Goal: Transaction & Acquisition: Book appointment/travel/reservation

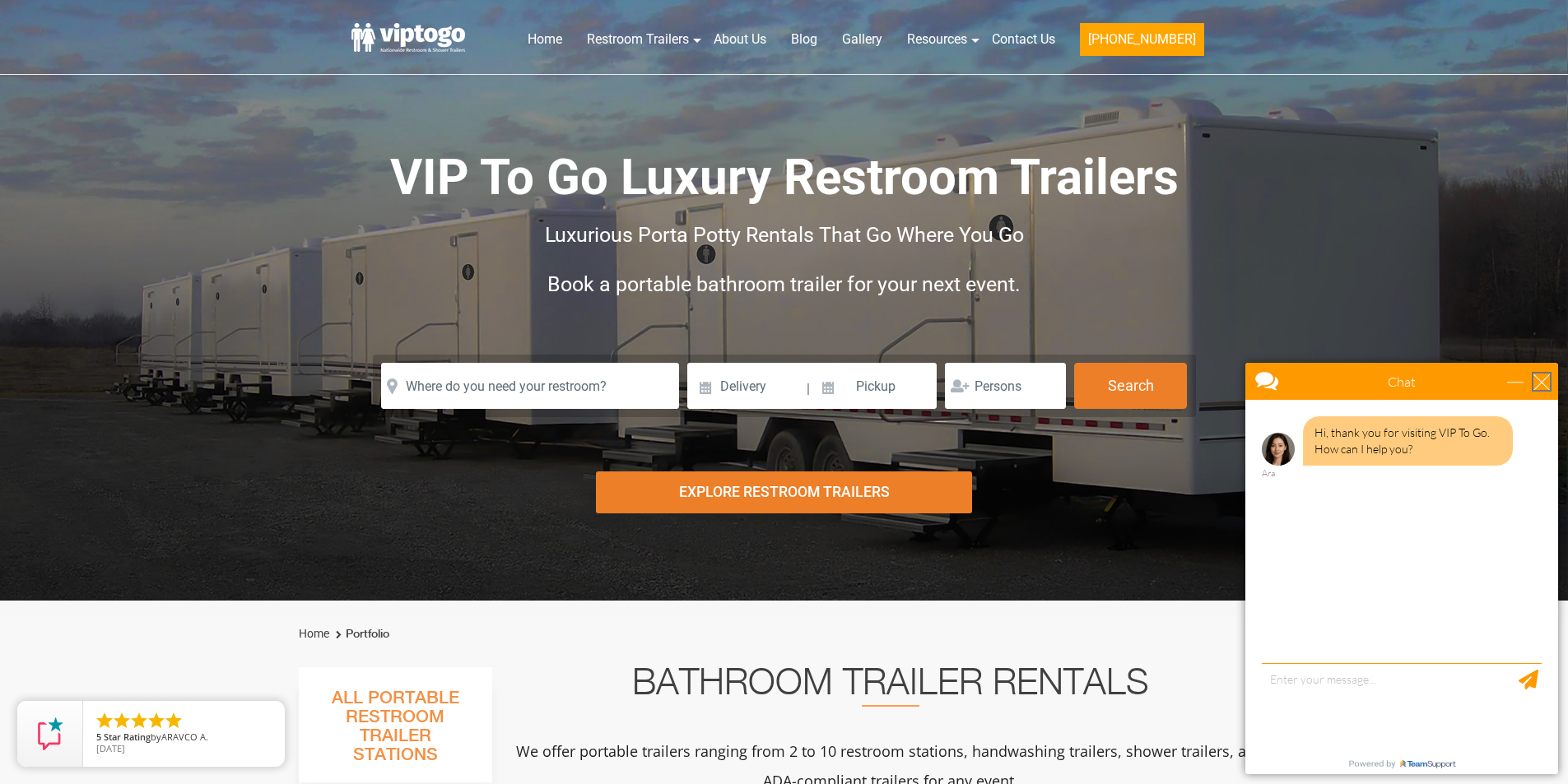
click at [1546, 383] on div "close" at bounding box center [1541, 381] width 16 height 16
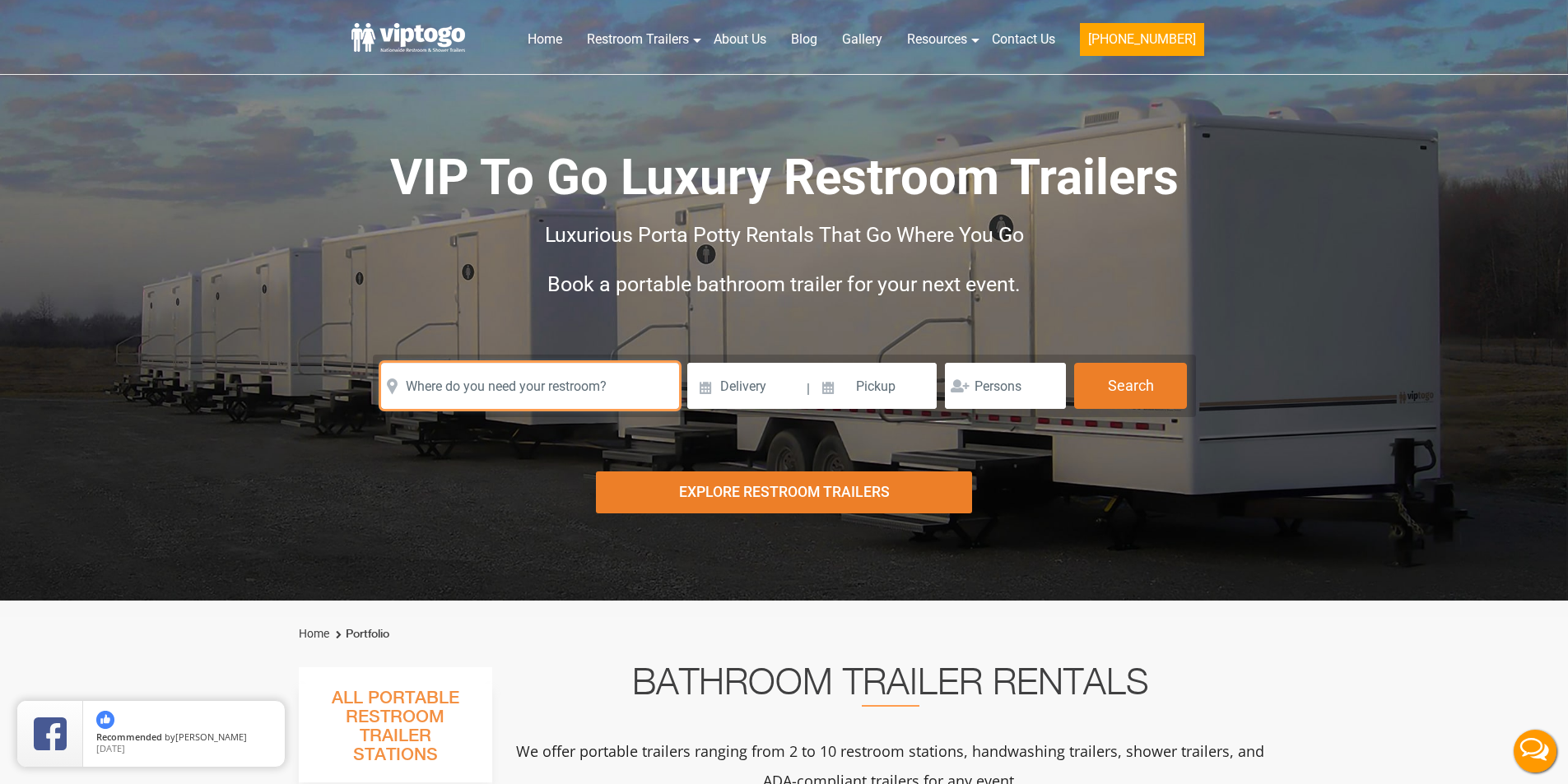
click at [630, 375] on input "text" at bounding box center [531, 386] width 298 height 46
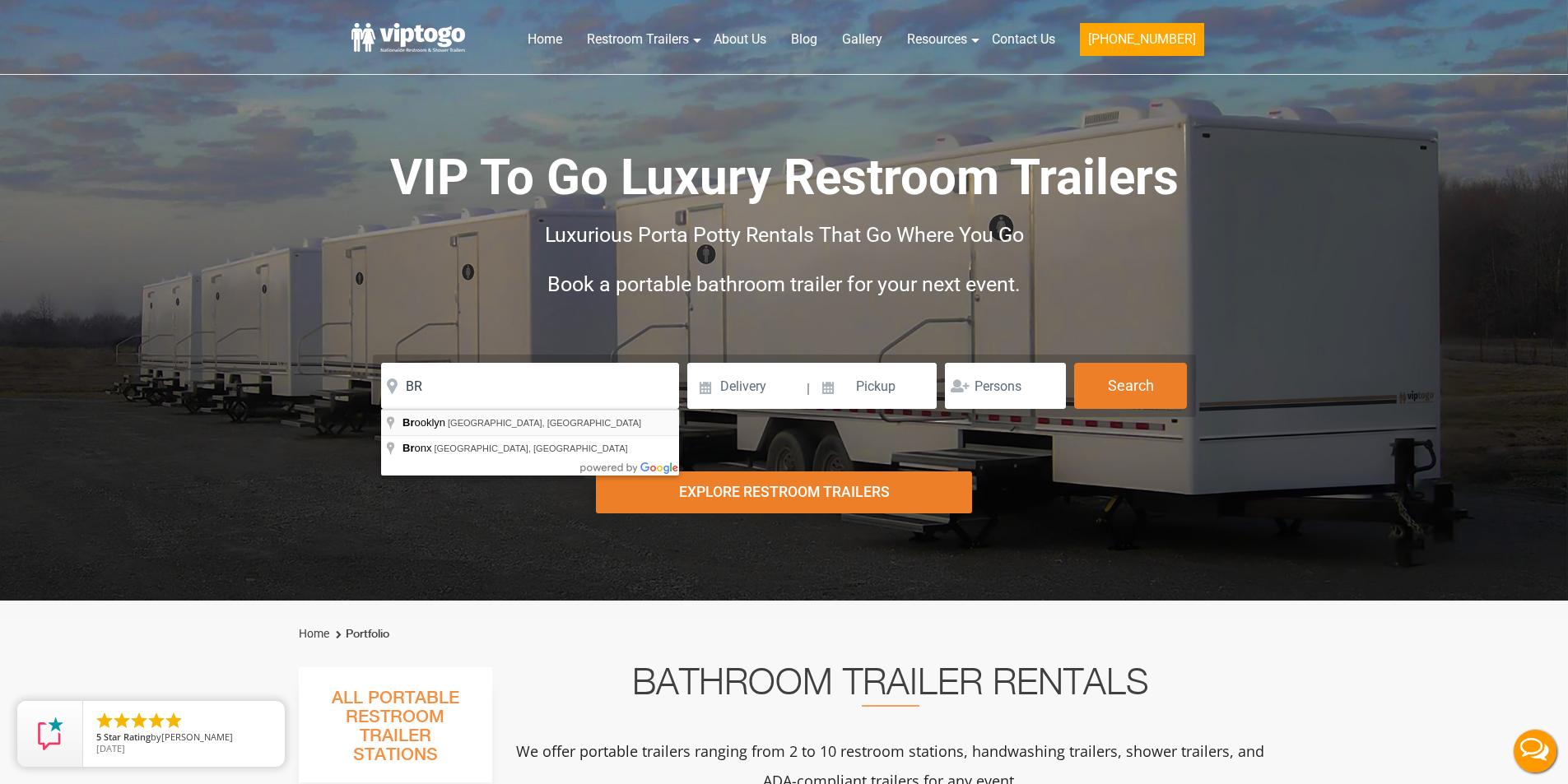
type input "[GEOGRAPHIC_DATA], [GEOGRAPHIC_DATA], [GEOGRAPHIC_DATA]"
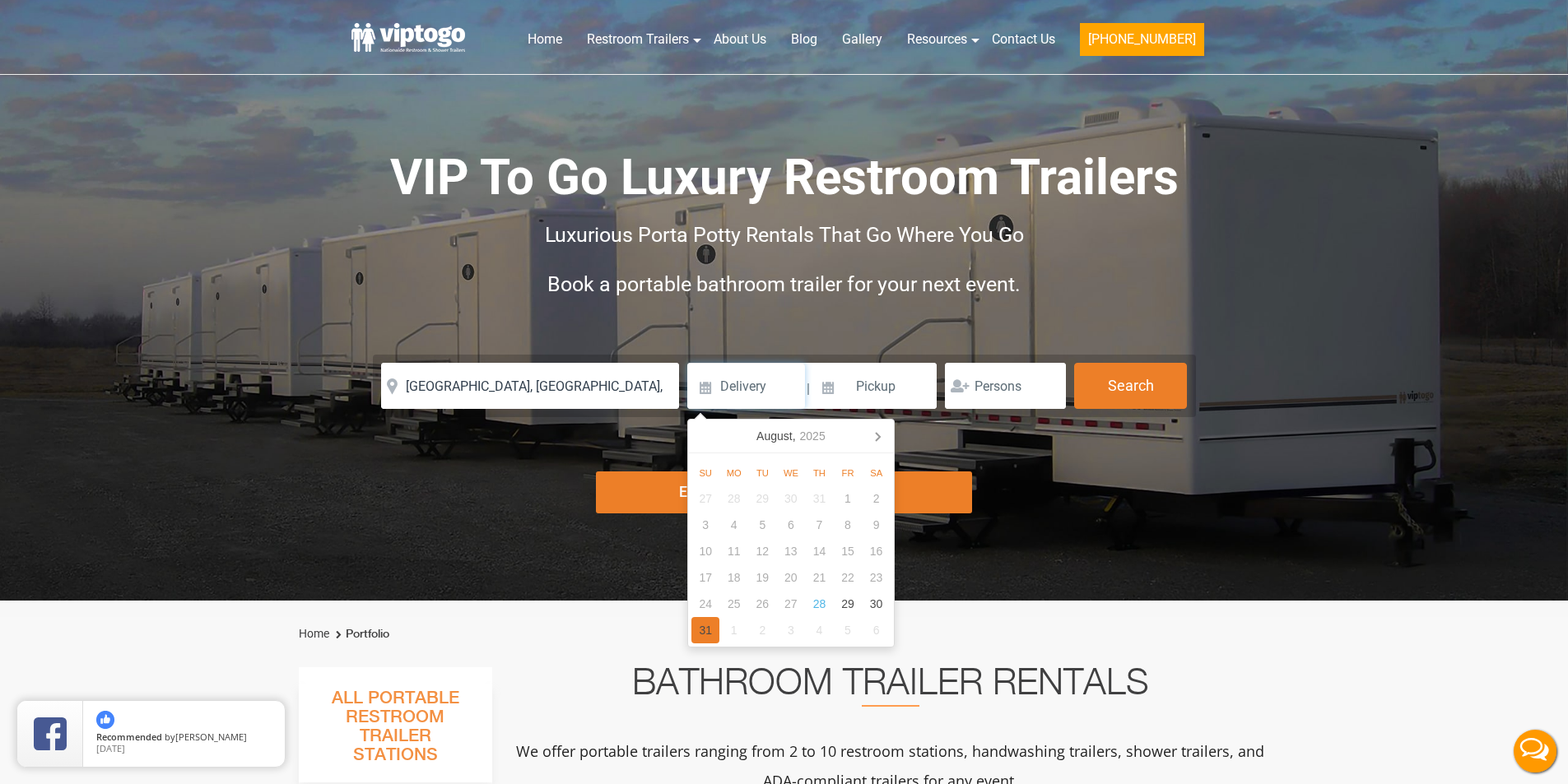
click at [712, 631] on div "31" at bounding box center [706, 629] width 29 height 26
type input "[DATE]"
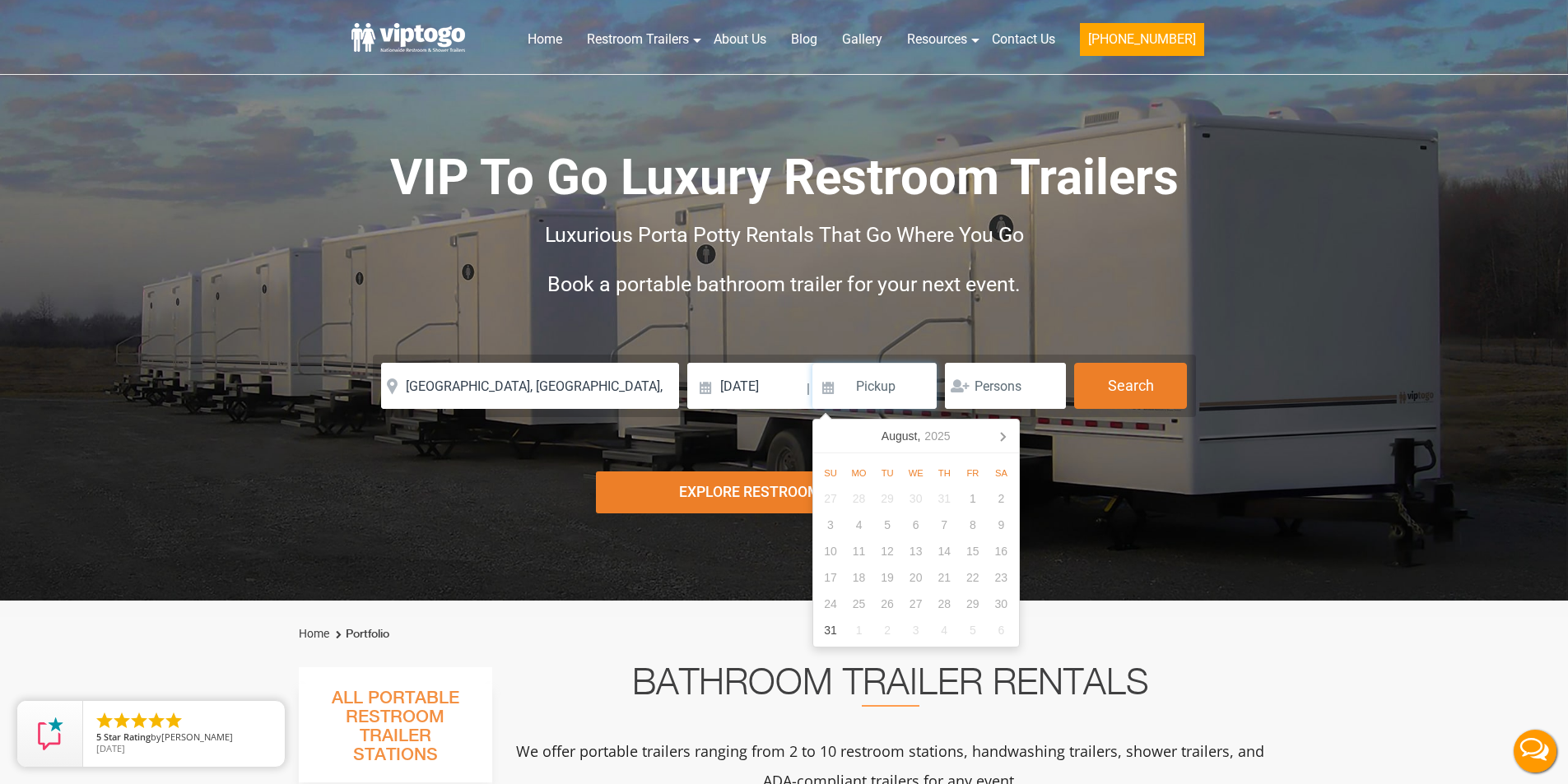
click at [837, 389] on input at bounding box center [875, 386] width 125 height 46
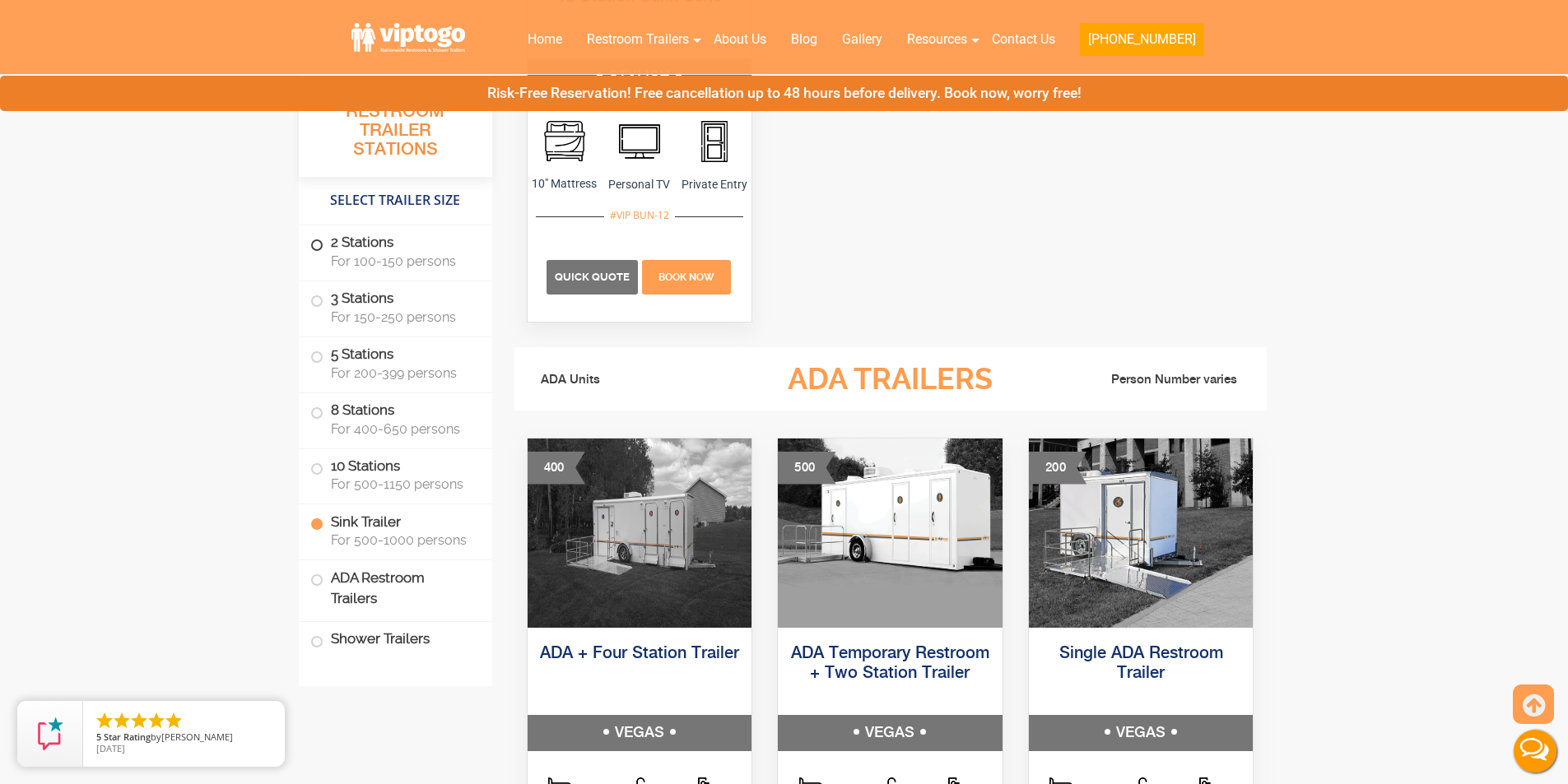
scroll to position [5349, 0]
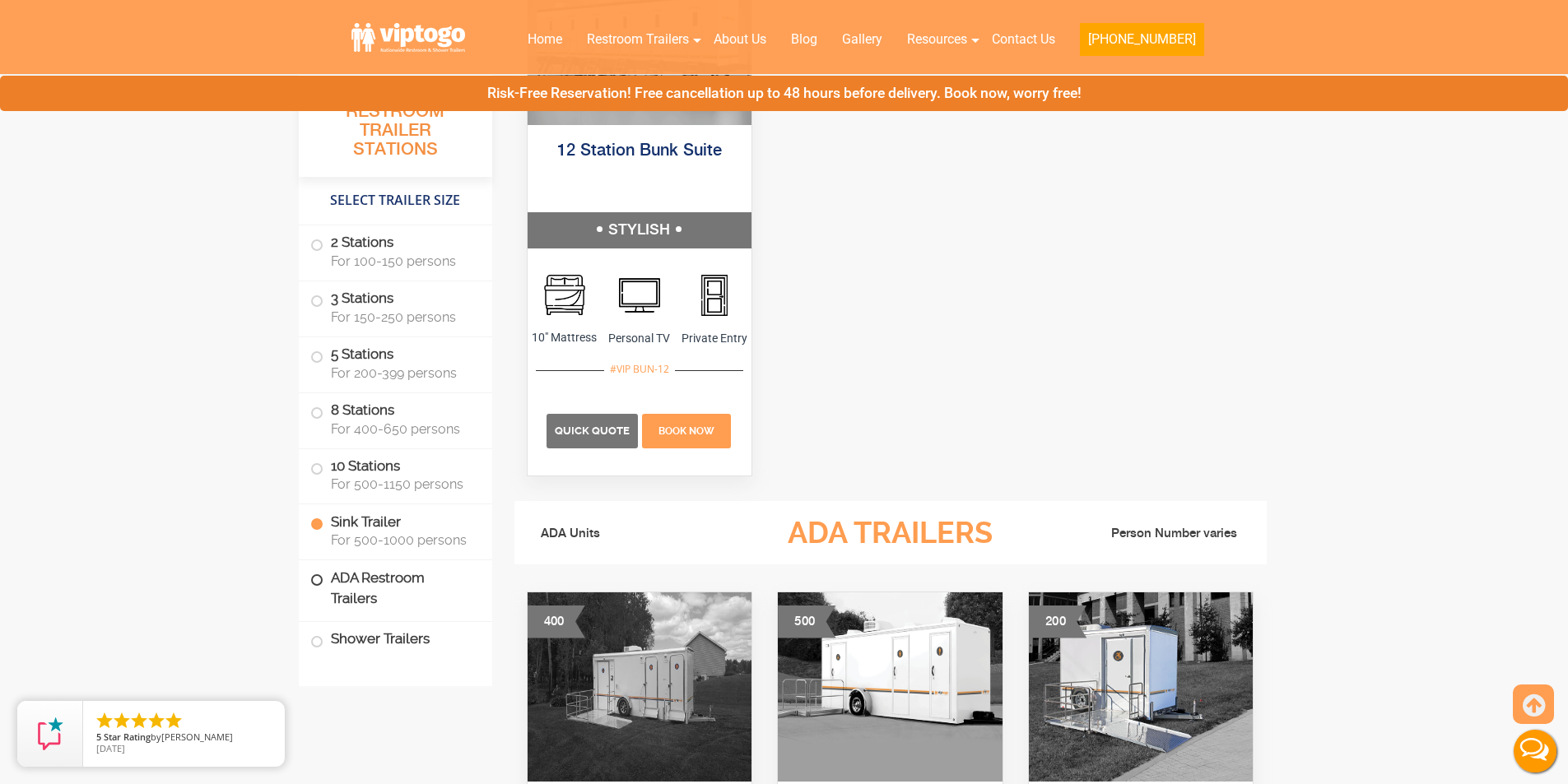
type input "10"
click at [318, 576] on span at bounding box center [316, 579] width 7 height 7
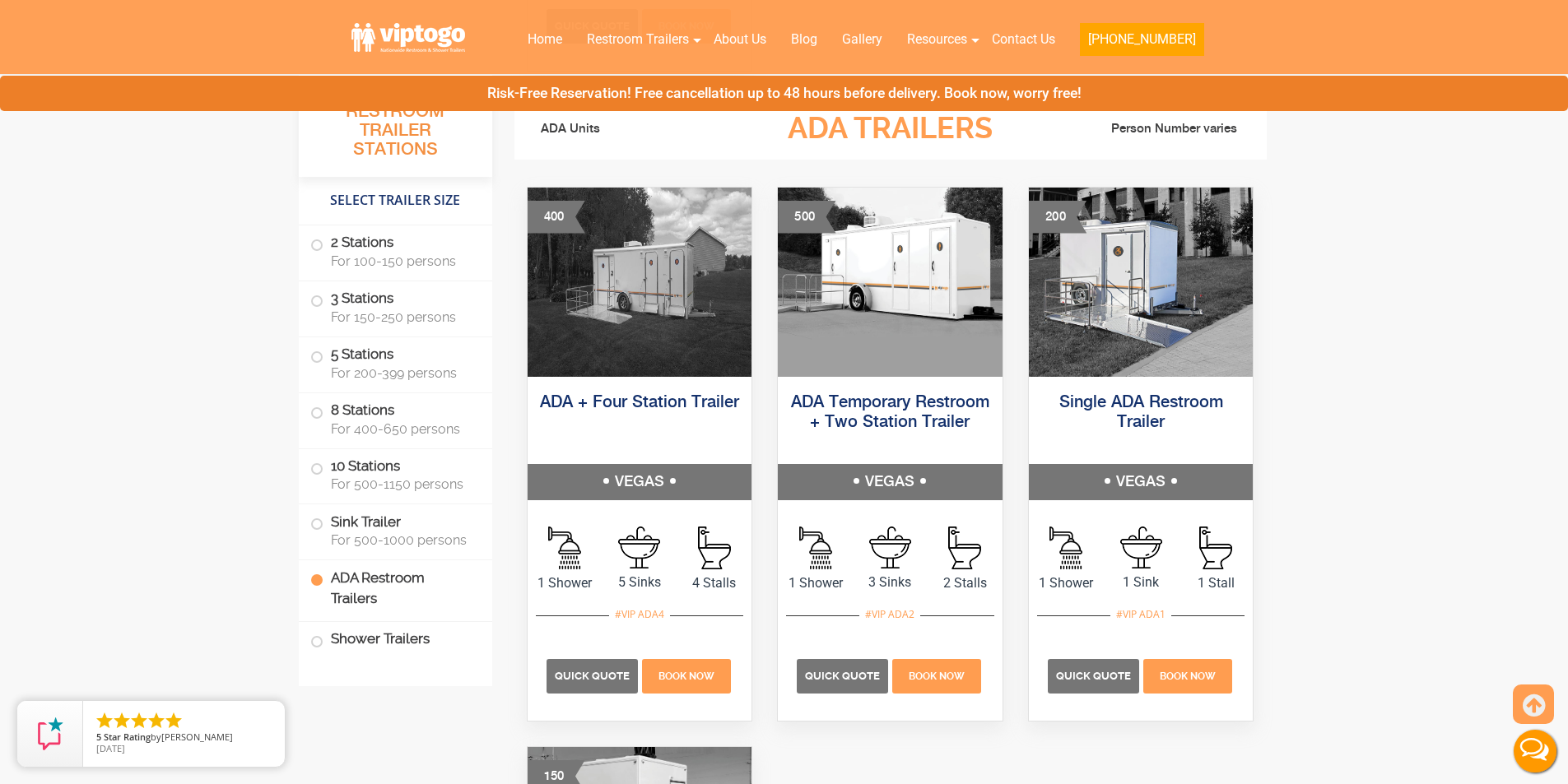
scroll to position [5783, 0]
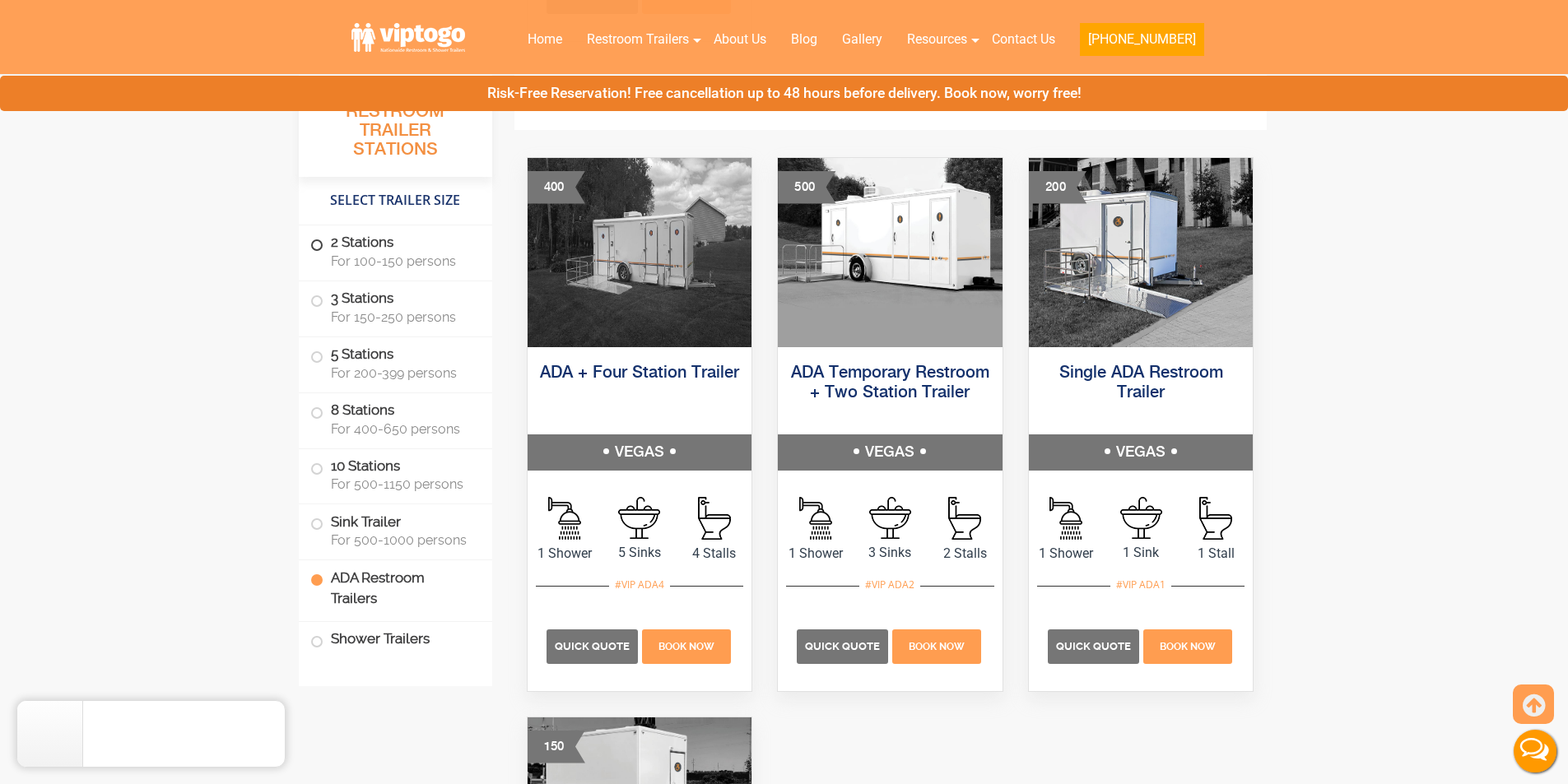
click at [313, 242] on span at bounding box center [316, 245] width 7 height 7
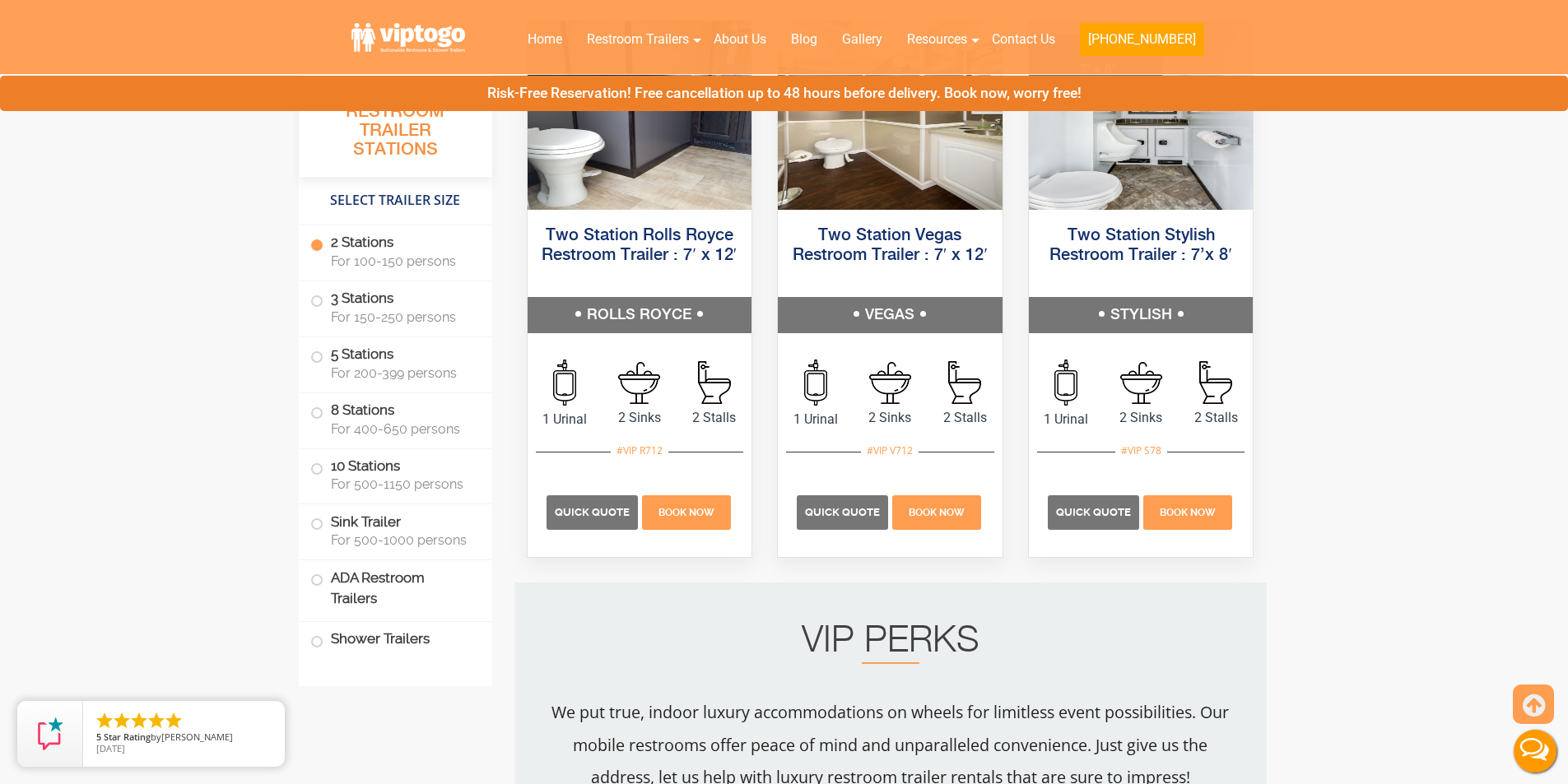
scroll to position [749, 0]
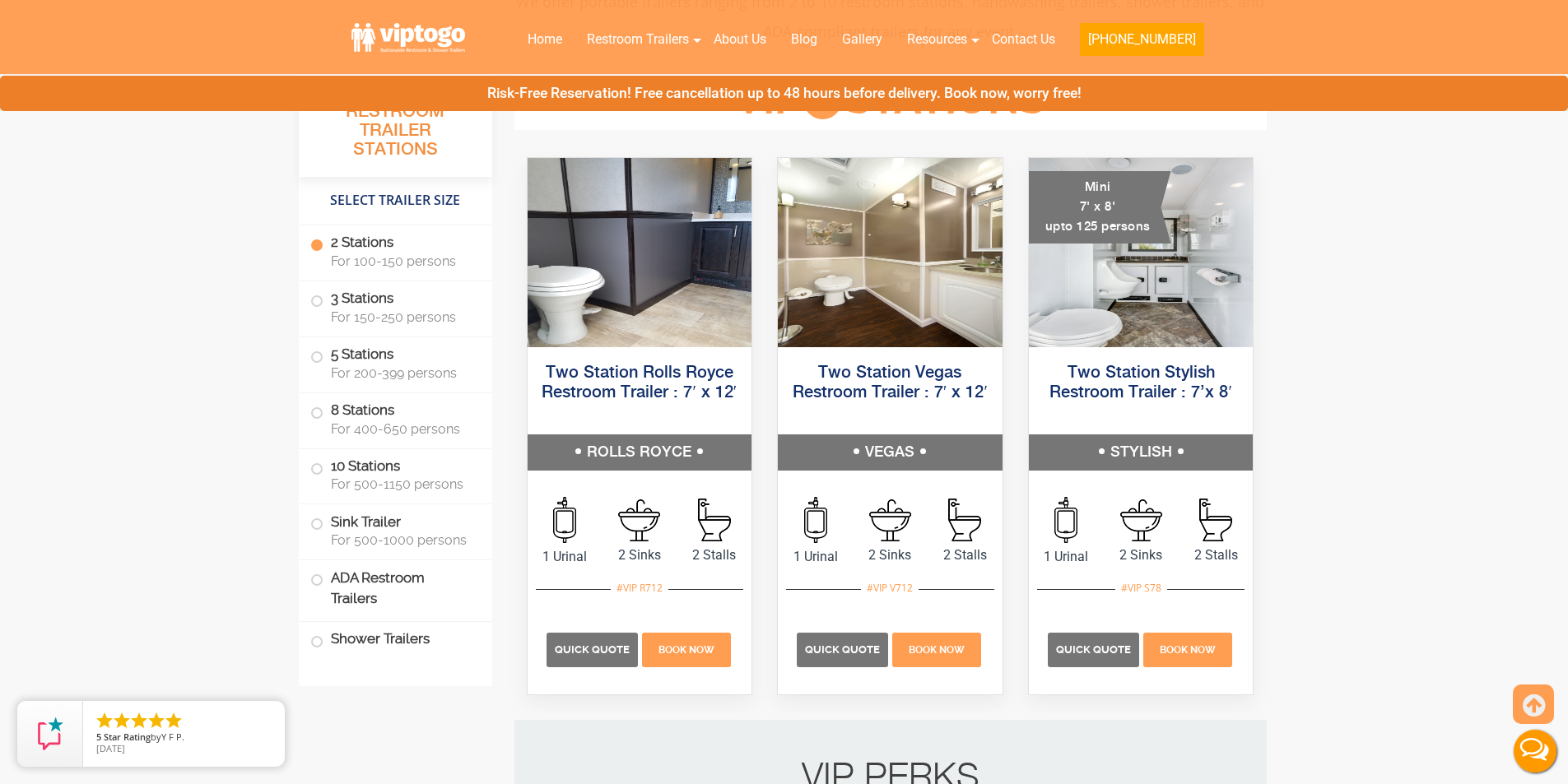
click at [313, 242] on span at bounding box center [316, 245] width 7 height 7
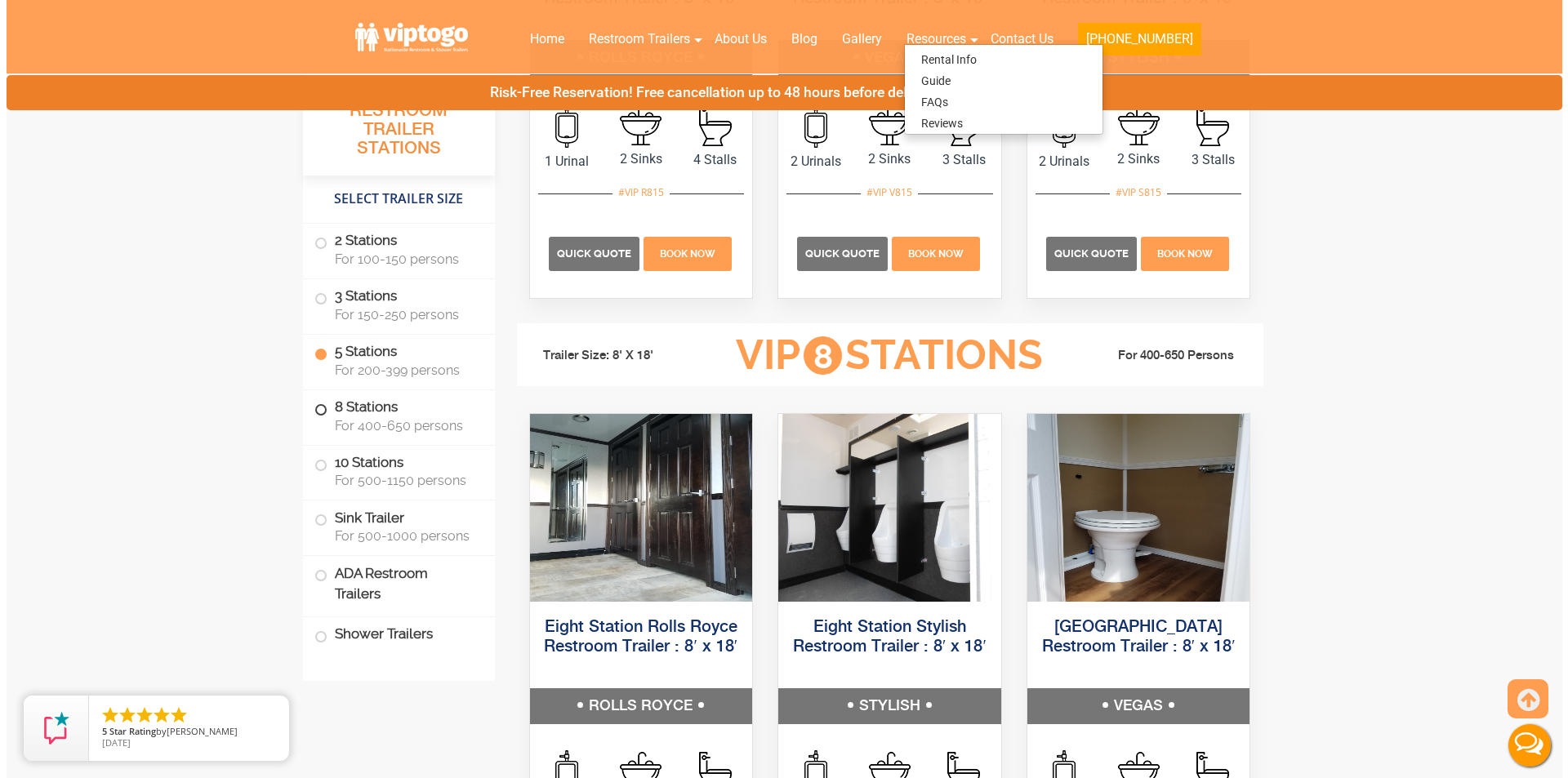
scroll to position [2857, 0]
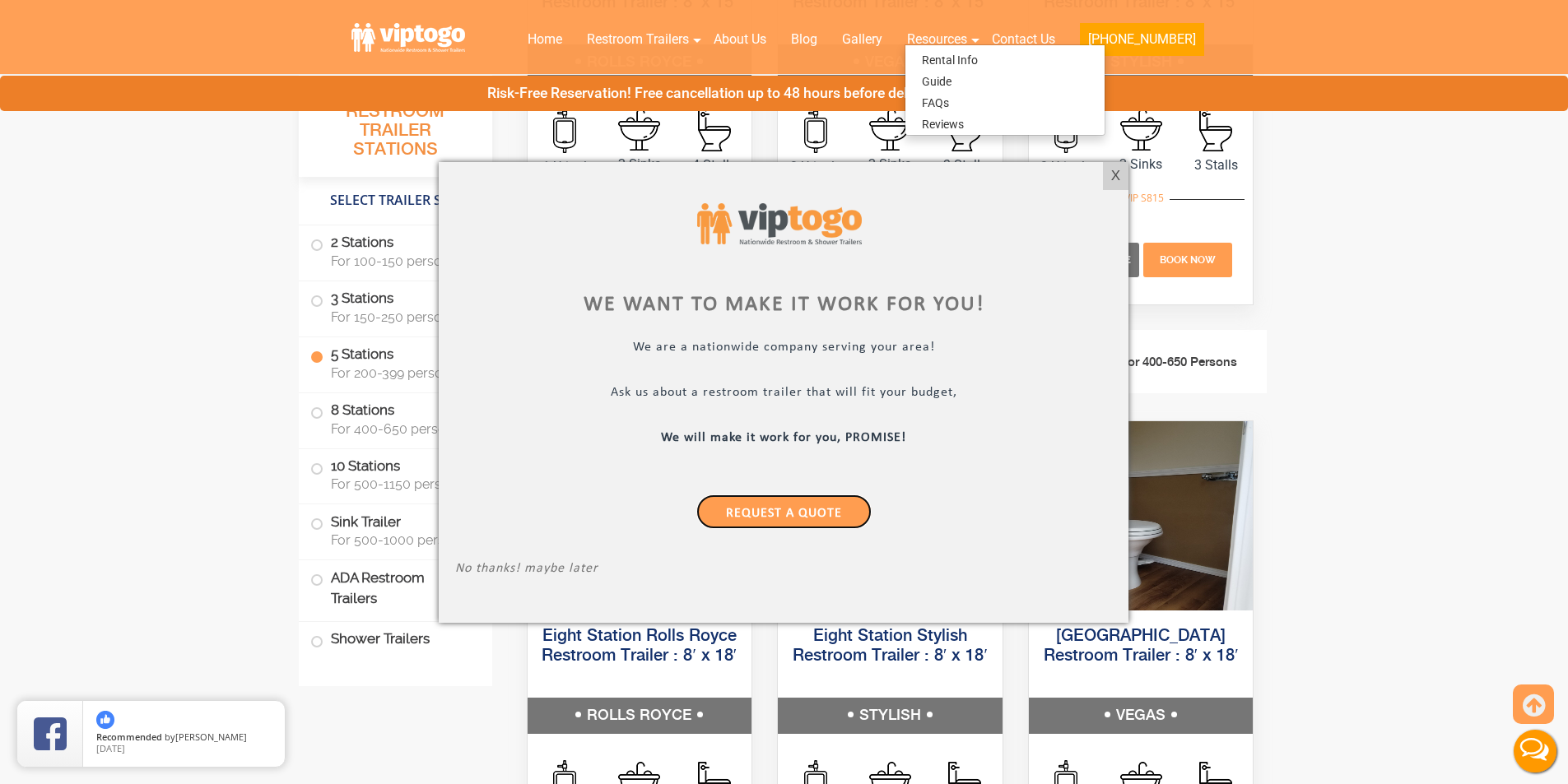
click at [831, 519] on link "Request a Quote" at bounding box center [784, 512] width 175 height 35
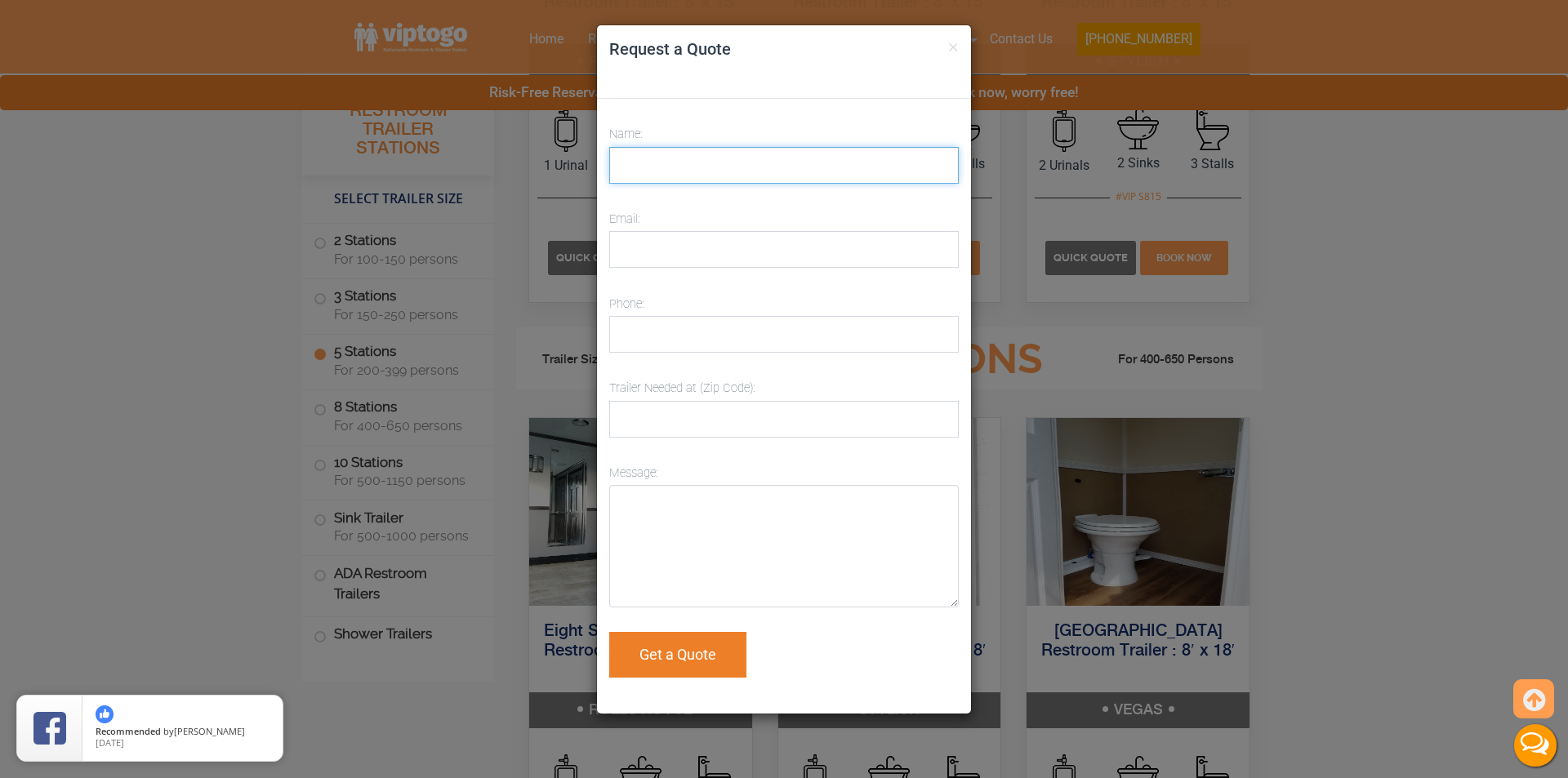
click at [661, 163] on input "Name:" at bounding box center [784, 165] width 350 height 37
type input "myvette blue"
type input "[EMAIL_ADDRESS][DOMAIN_NAME]"
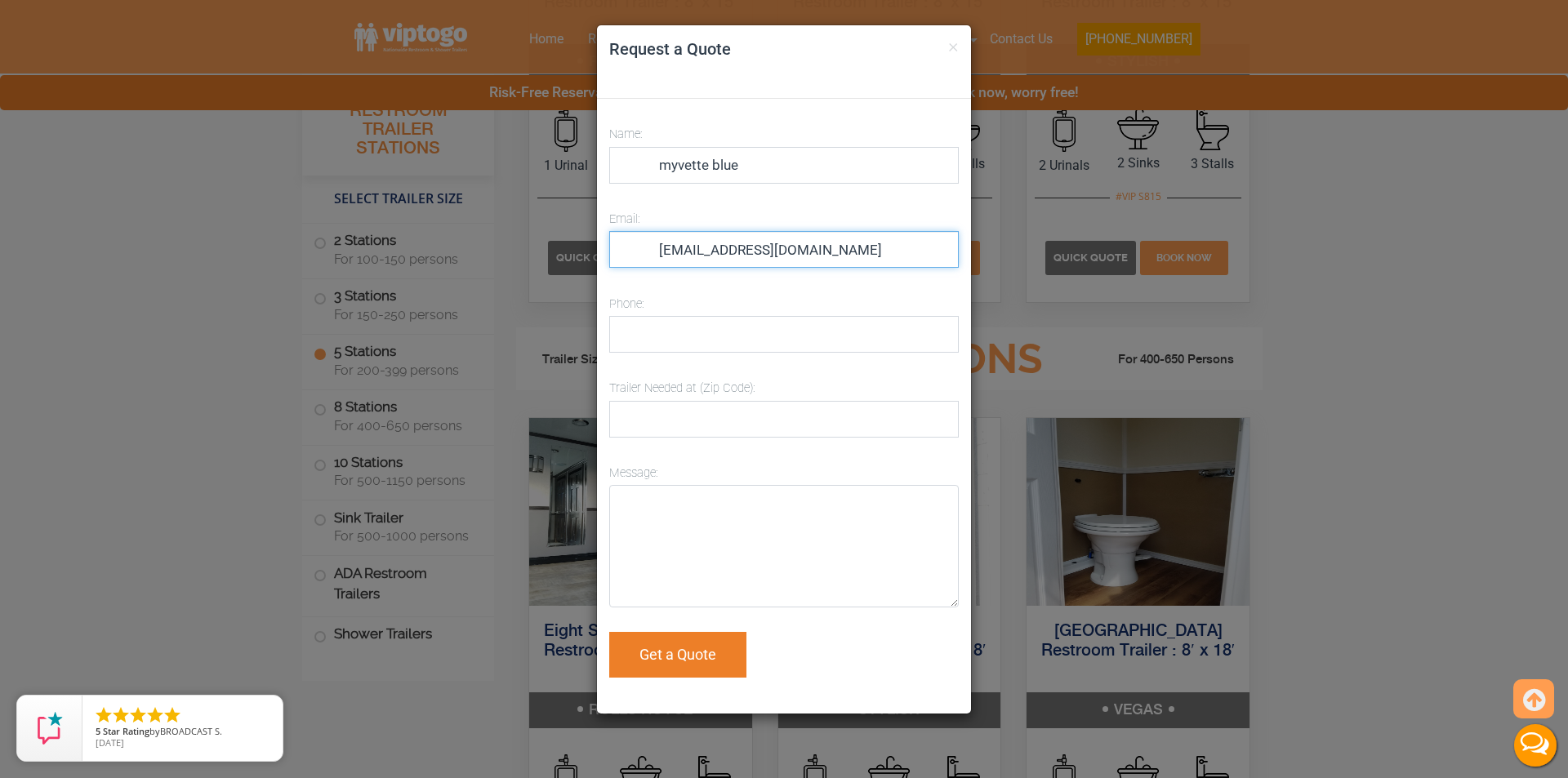
type input "11205"
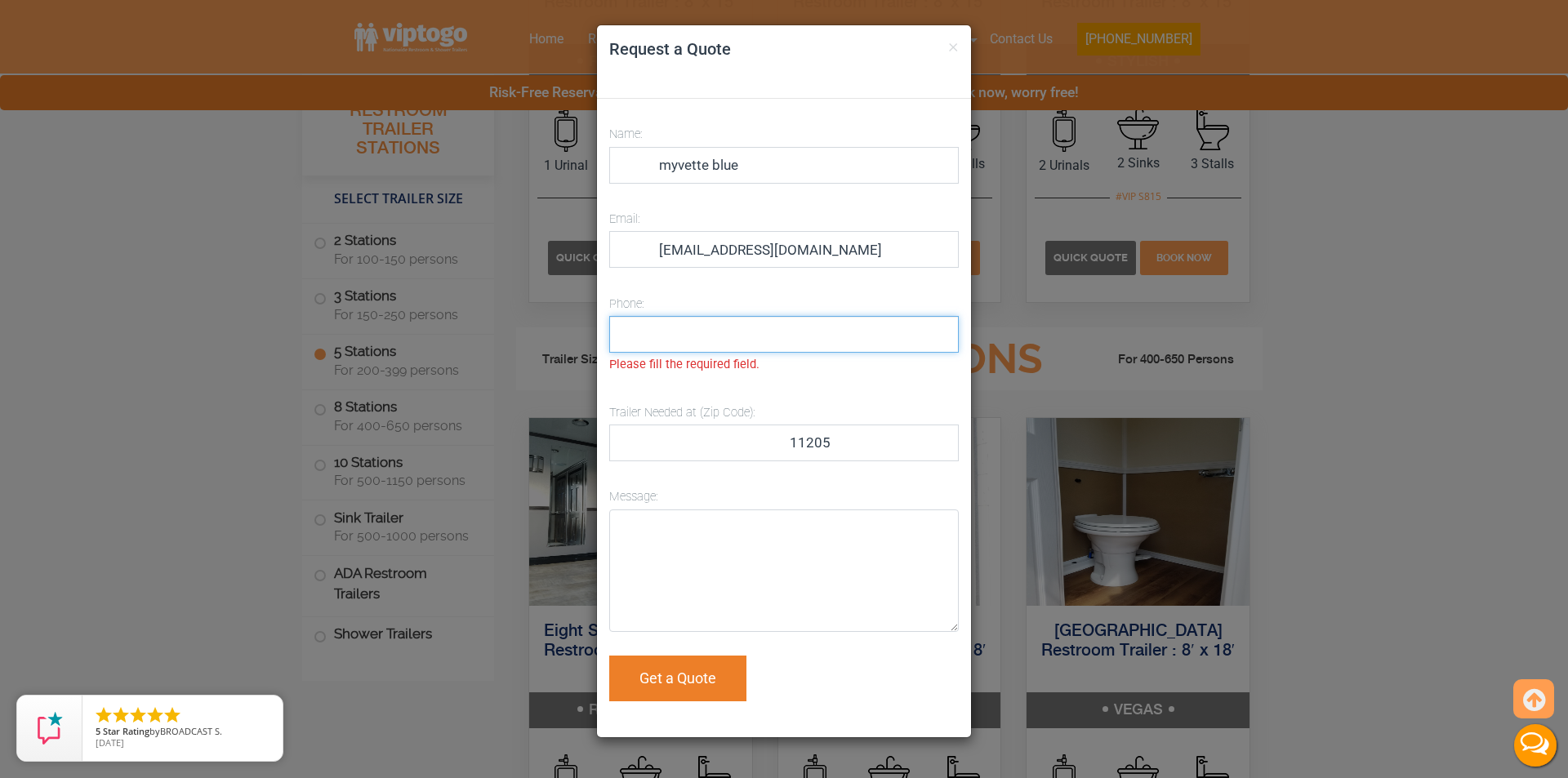
click at [674, 333] on input "Phone:" at bounding box center [784, 334] width 350 height 37
type input "3479079281"
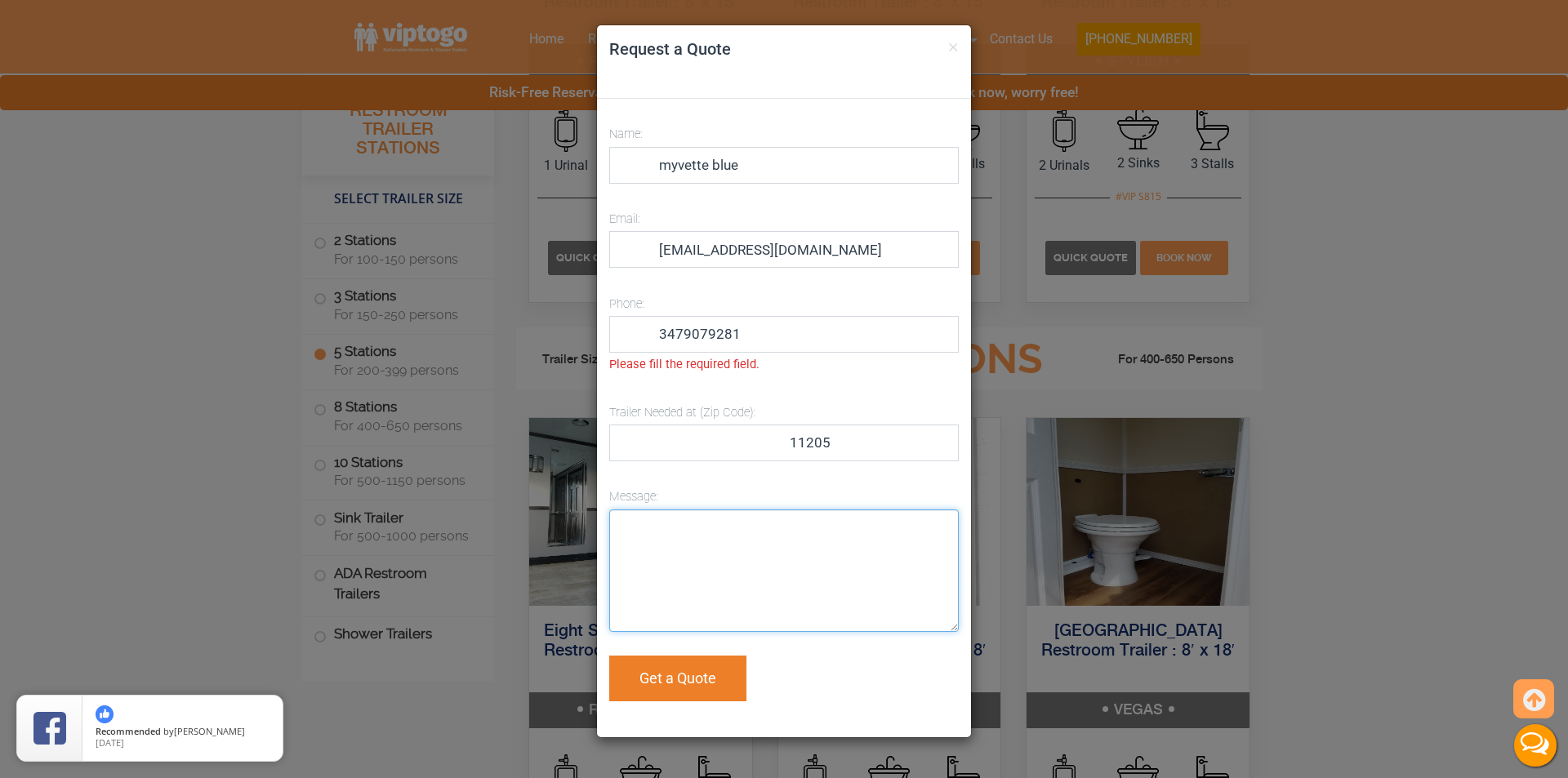
click at [661, 533] on textarea "Message:" at bounding box center [784, 570] width 350 height 122
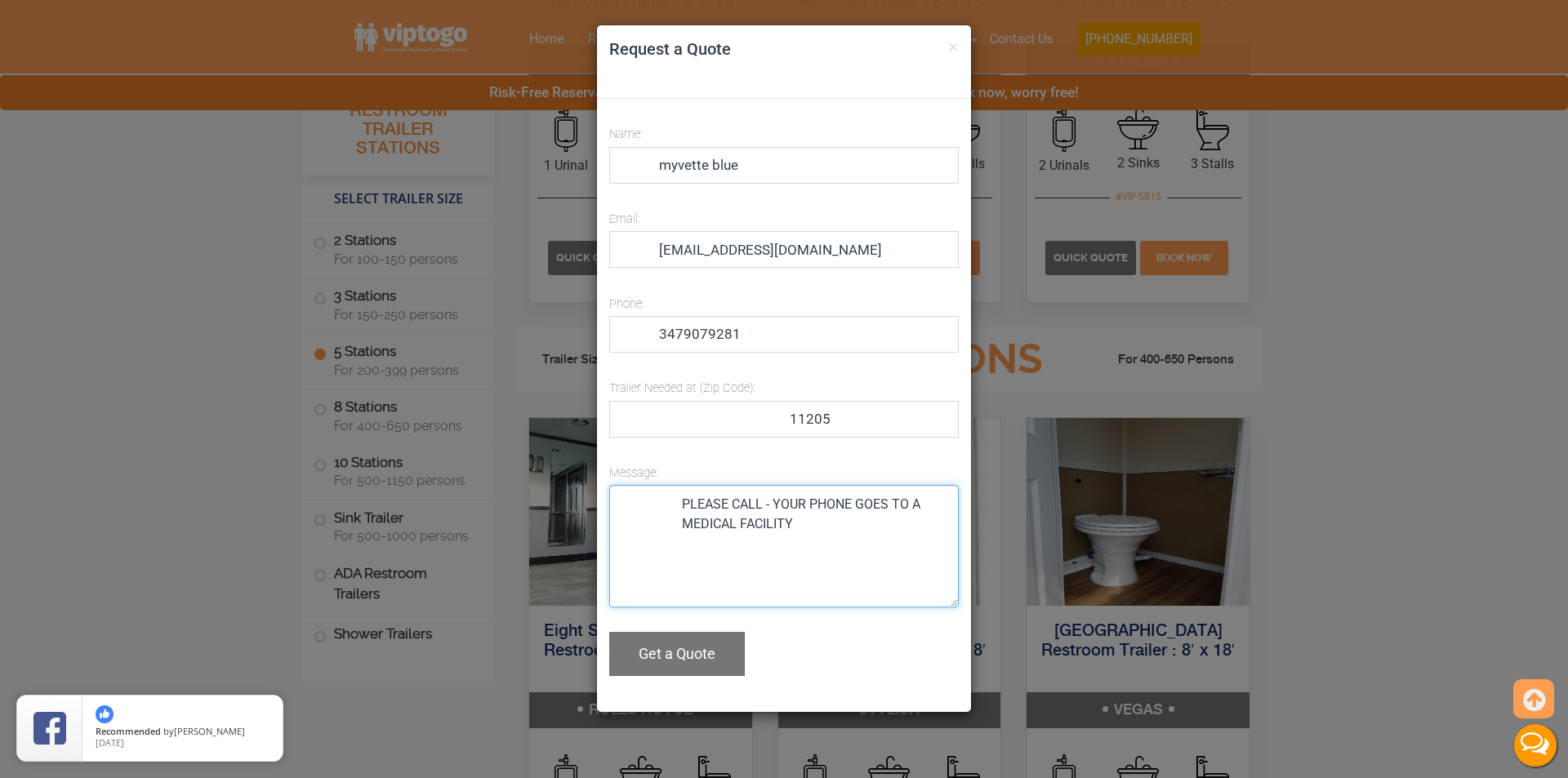
type textarea "PLEASE CALL - YOUR PHONE GOES TO A MEDICAL FACILITY"
click at [697, 645] on button "Get a Quote" at bounding box center [677, 654] width 135 height 44
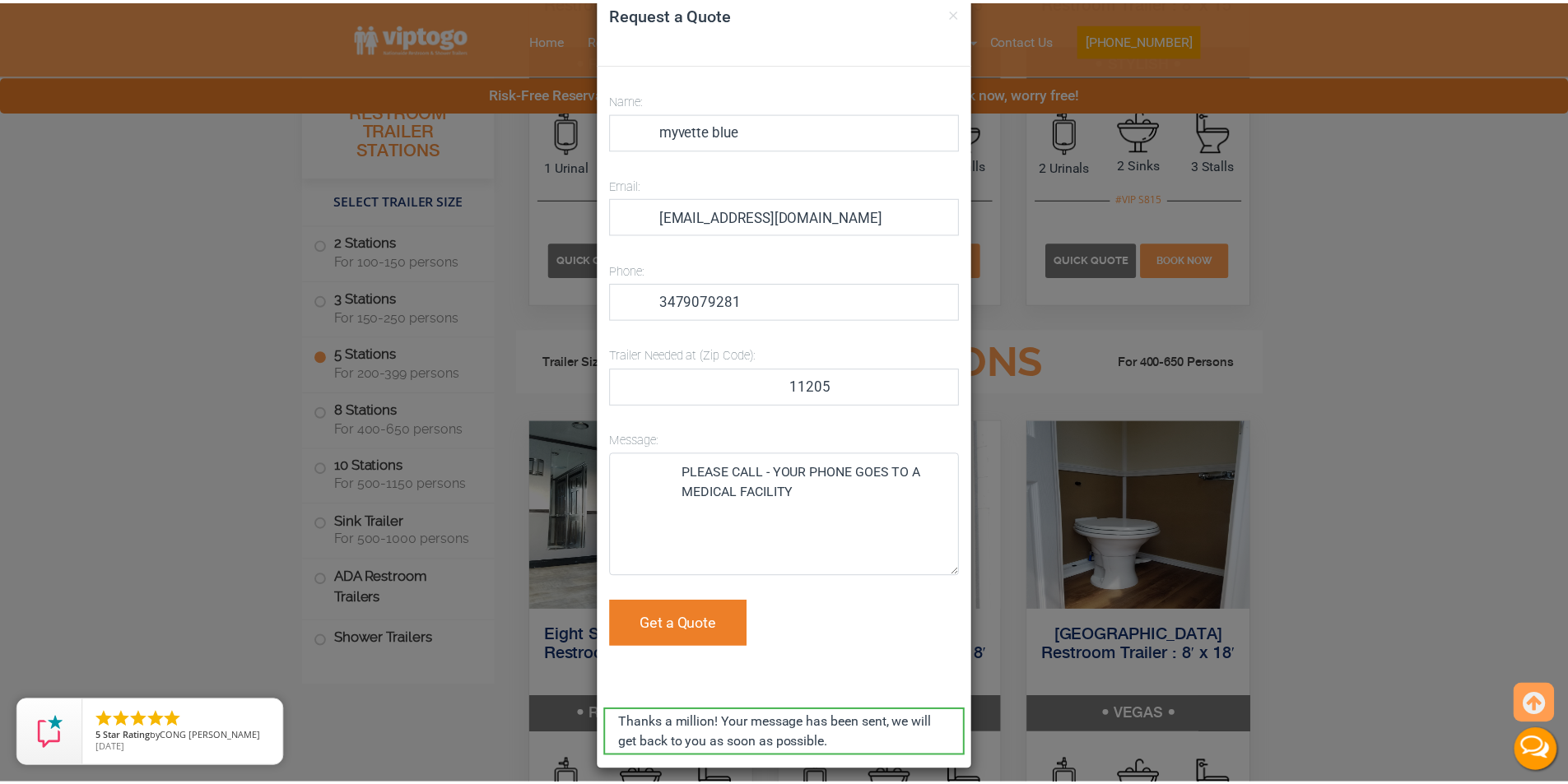
scroll to position [0, 0]
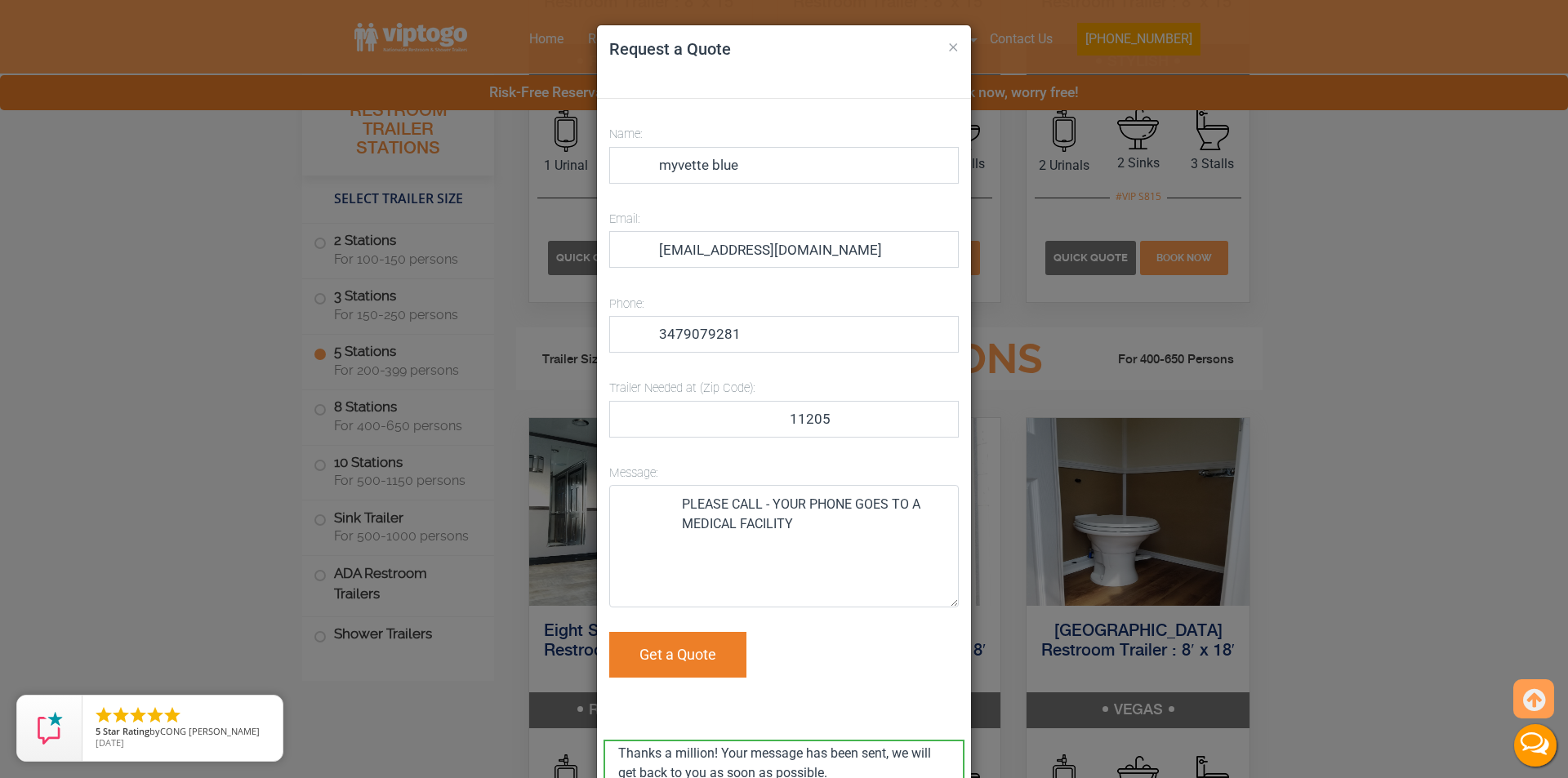
click at [948, 38] on button "×" at bounding box center [953, 46] width 10 height 20
